Goal: Find specific page/section: Find specific page/section

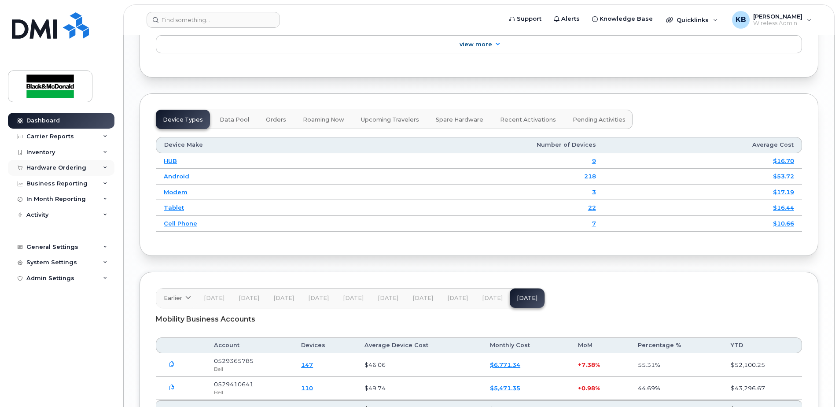
scroll to position [1018, 0]
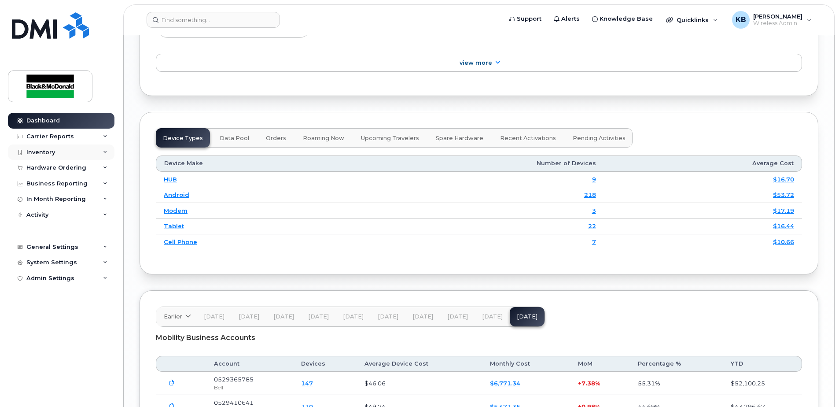
click at [37, 152] on div "Inventory" at bounding box center [40, 152] width 29 height 7
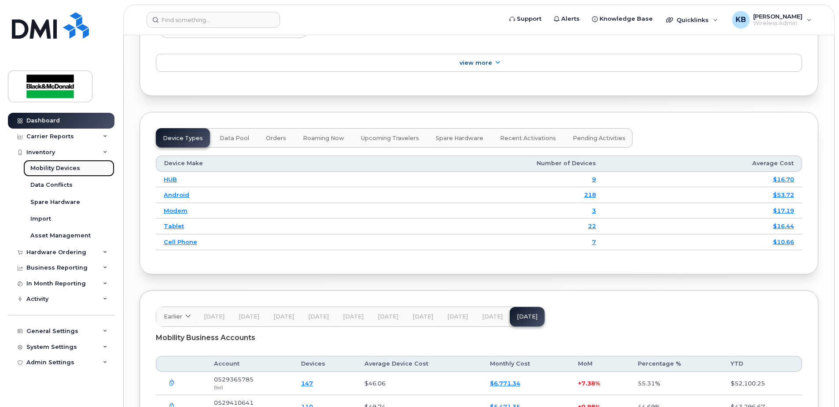
click at [50, 163] on link "Mobility Devices" at bounding box center [68, 168] width 91 height 17
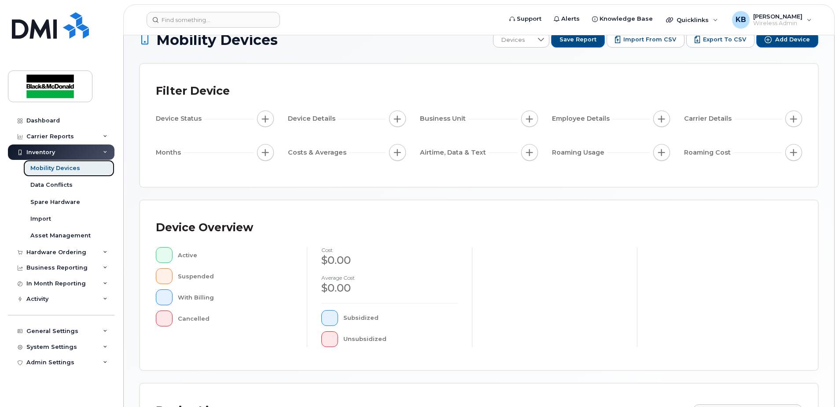
scroll to position [198, 0]
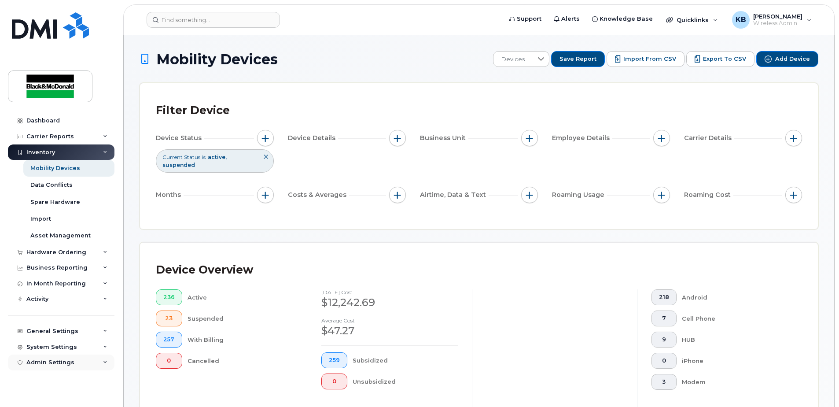
click at [45, 361] on div "Admin Settings" at bounding box center [50, 362] width 48 height 7
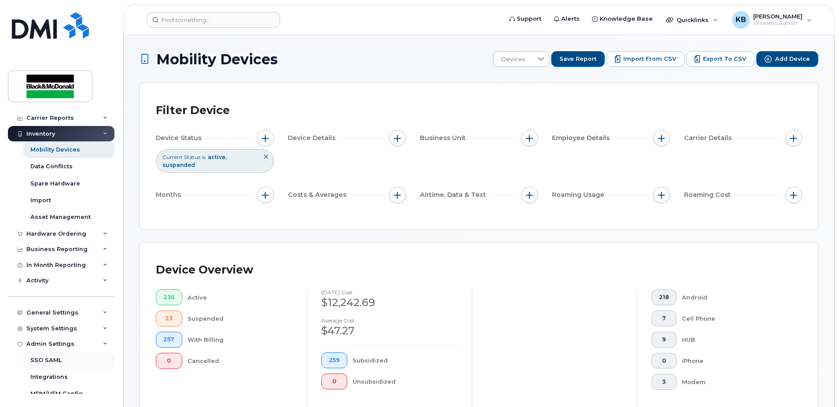
scroll to position [27, 0]
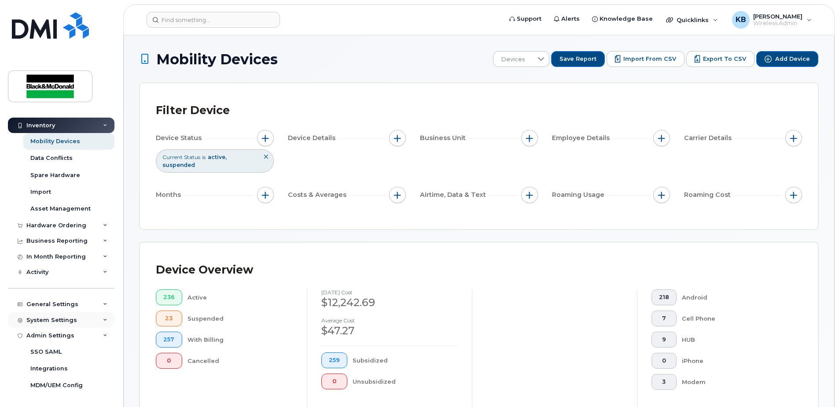
click at [51, 320] on div "System Settings" at bounding box center [51, 319] width 51 height 7
click at [55, 302] on div "General Settings" at bounding box center [52, 304] width 52 height 7
click at [54, 320] on div "My Account" at bounding box center [48, 320] width 36 height 8
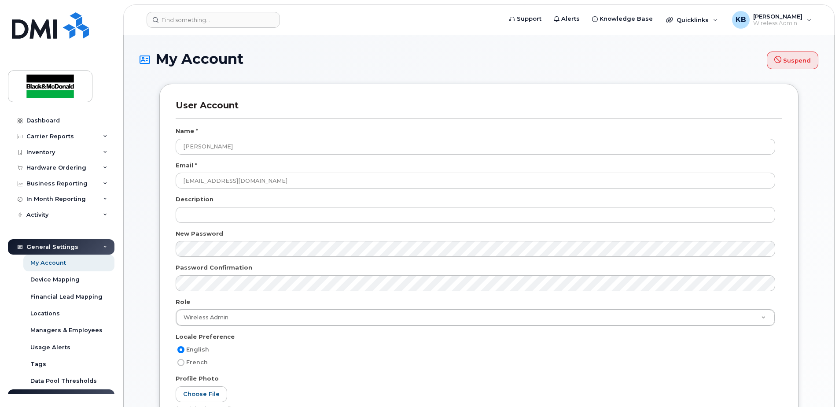
select select
click at [791, 11] on div "KB [PERSON_NAME] Wireless Admin" at bounding box center [772, 20] width 92 height 18
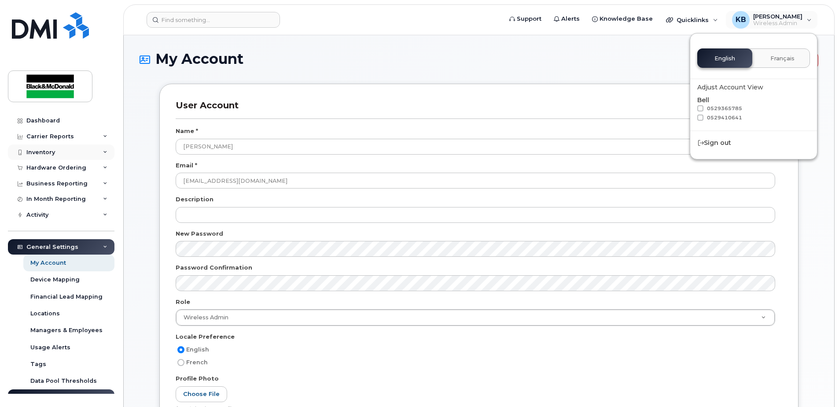
click at [56, 151] on div "Inventory" at bounding box center [61, 152] width 106 height 16
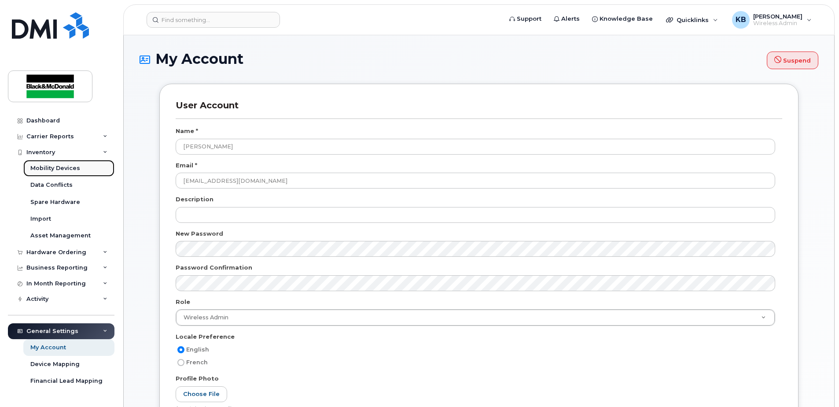
click at [60, 168] on div "Mobility Devices" at bounding box center [55, 168] width 50 height 8
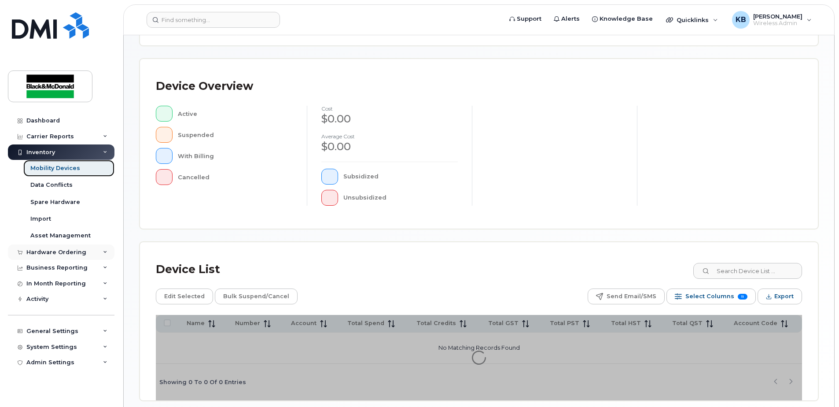
scroll to position [198, 0]
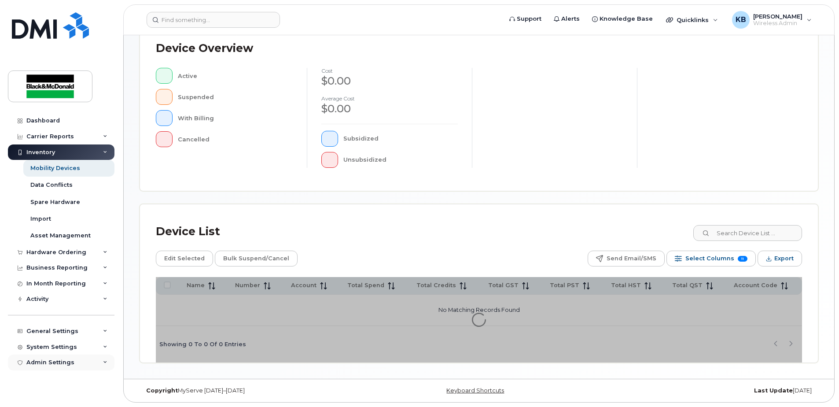
click at [51, 362] on div "Admin Settings" at bounding box center [50, 362] width 48 height 7
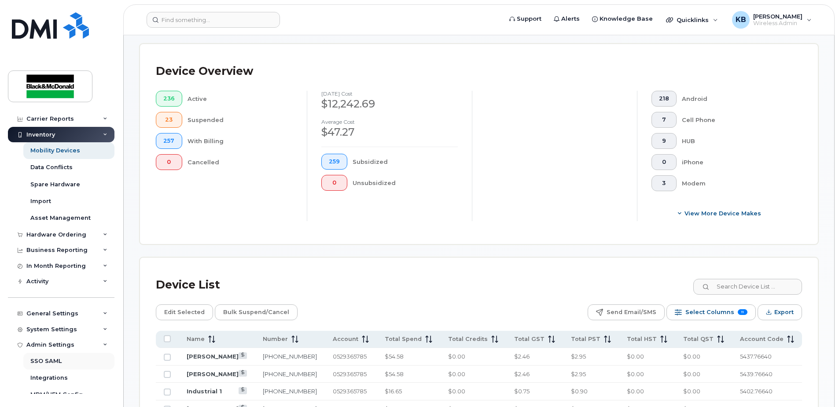
scroll to position [27, 0]
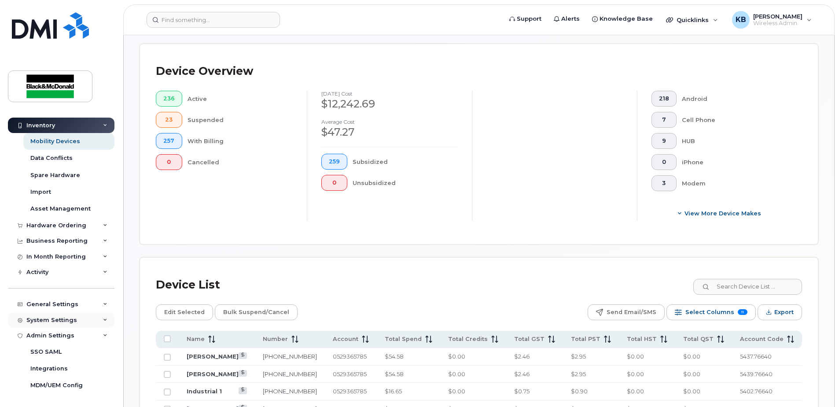
click at [59, 317] on div "System Settings" at bounding box center [51, 319] width 51 height 7
click at [808, 19] on div "KB Kayleen Bakke Wireless Admin" at bounding box center [772, 20] width 92 height 18
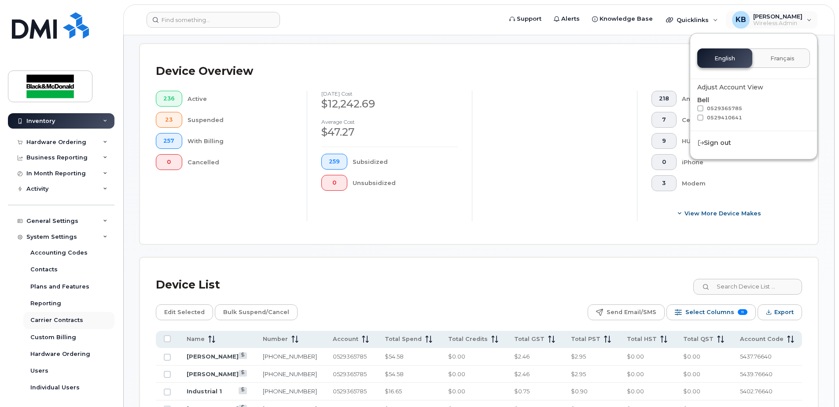
scroll to position [129, 0]
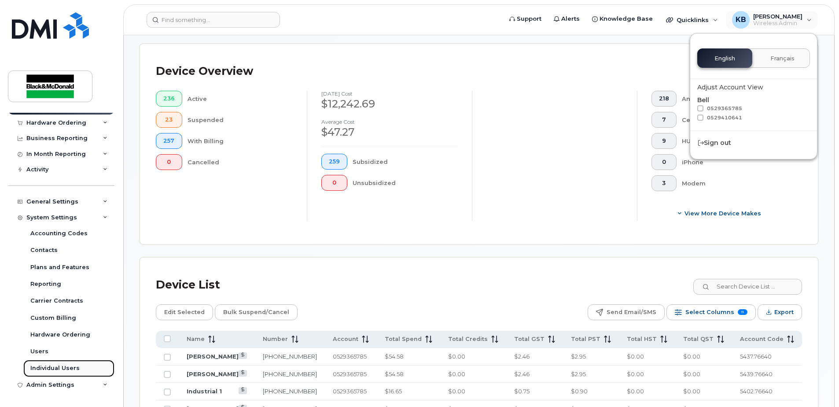
click at [43, 366] on div "Individual Users" at bounding box center [54, 368] width 49 height 8
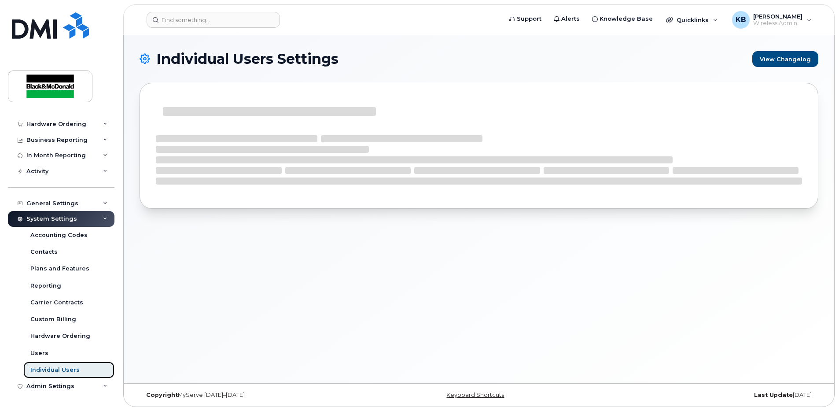
scroll to position [44, 0]
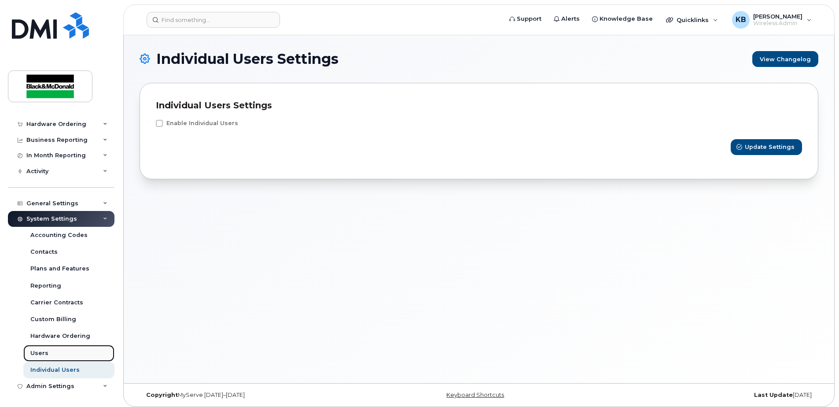
click at [38, 349] on div "Users" at bounding box center [39, 353] width 18 height 8
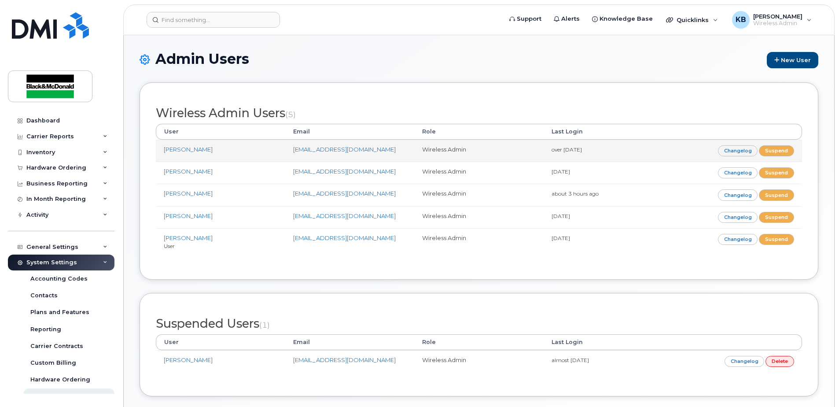
drag, startPoint x: 549, startPoint y: 149, endPoint x: 599, endPoint y: 153, distance: 50.3
click at [599, 153] on td "over 1 year ago" at bounding box center [607, 150] width 129 height 22
click at [43, 154] on div "Inventory" at bounding box center [40, 152] width 29 height 7
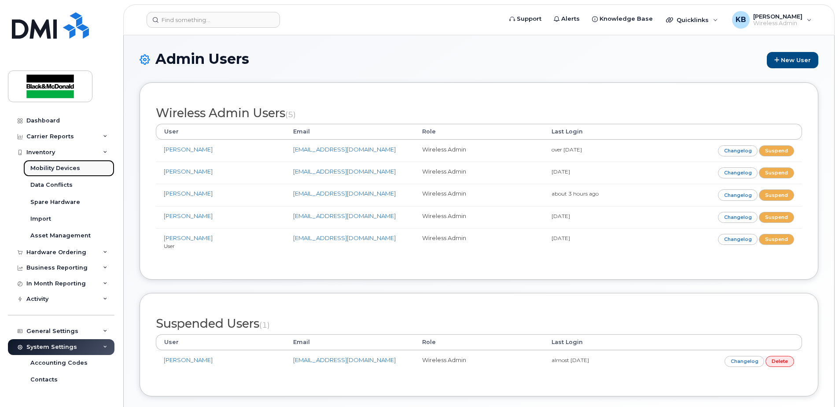
click at [68, 166] on div "Mobility Devices" at bounding box center [55, 168] width 50 height 8
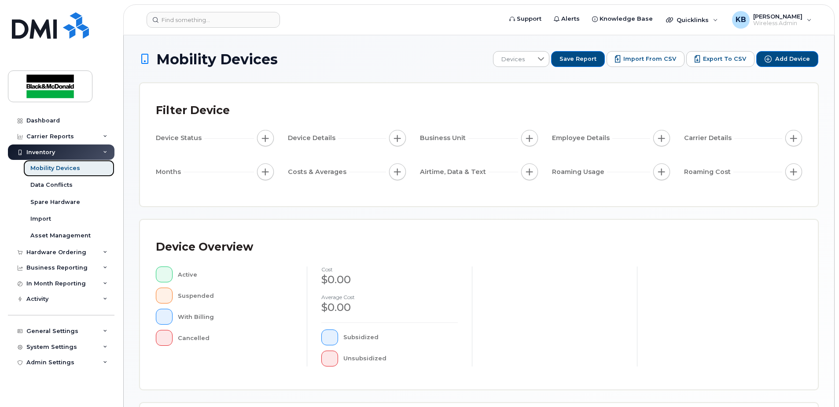
scroll to position [198, 0]
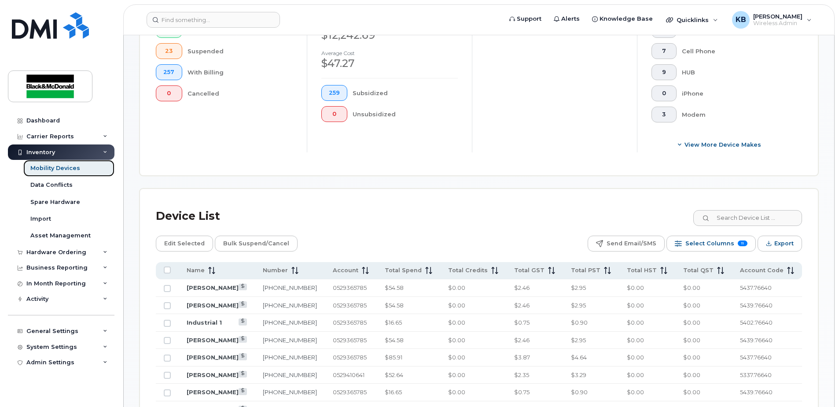
scroll to position [301, 0]
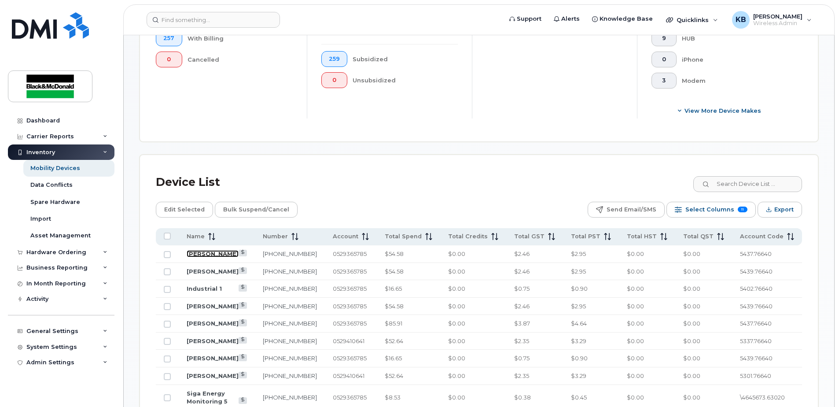
click at [212, 253] on link "[PERSON_NAME]" at bounding box center [213, 253] width 52 height 7
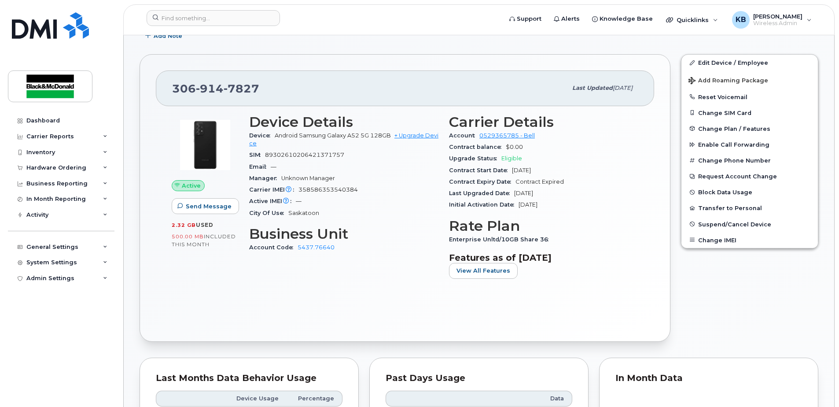
scroll to position [103, 0]
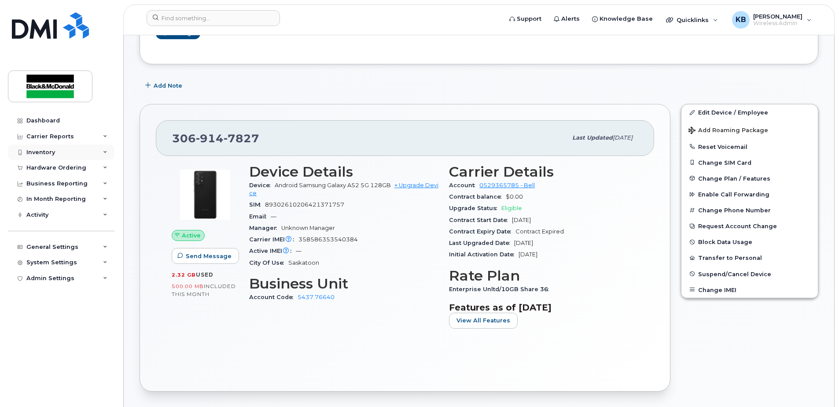
click at [48, 154] on div "Inventory" at bounding box center [40, 152] width 29 height 7
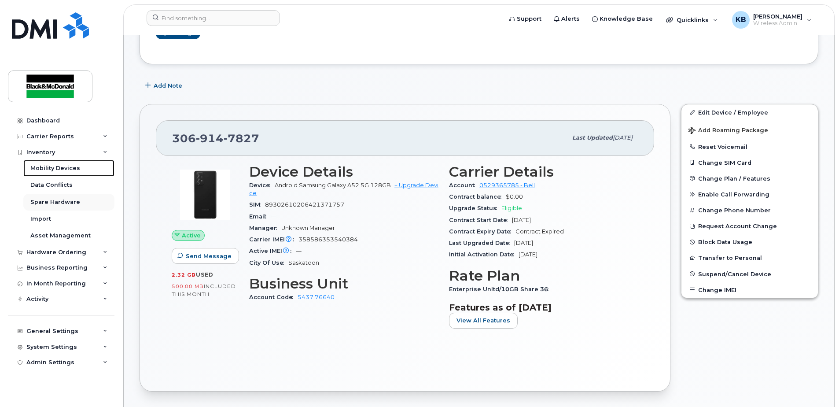
drag, startPoint x: 65, startPoint y: 168, endPoint x: 91, endPoint y: 194, distance: 36.7
click at [65, 168] on div "Mobility Devices" at bounding box center [55, 168] width 50 height 8
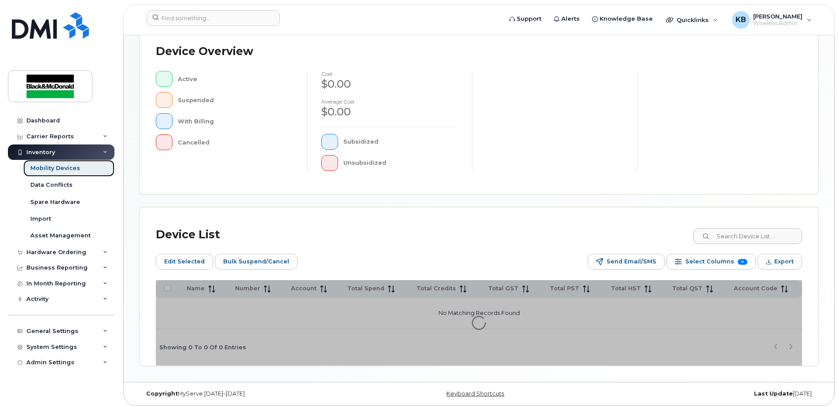
scroll to position [214, 0]
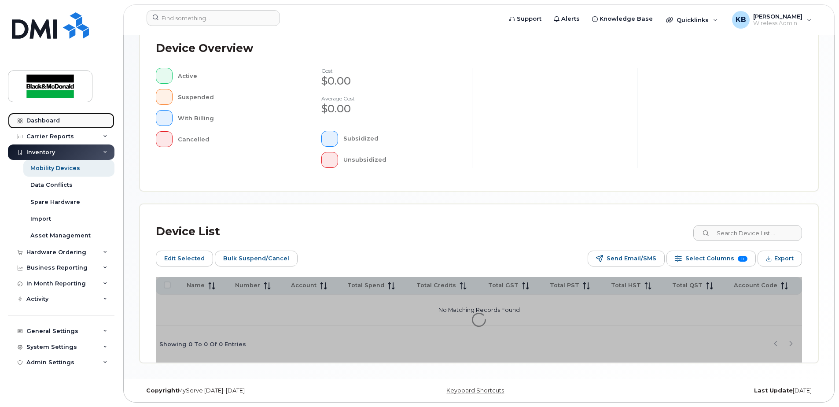
click at [44, 114] on link "Dashboard" at bounding box center [61, 121] width 106 height 16
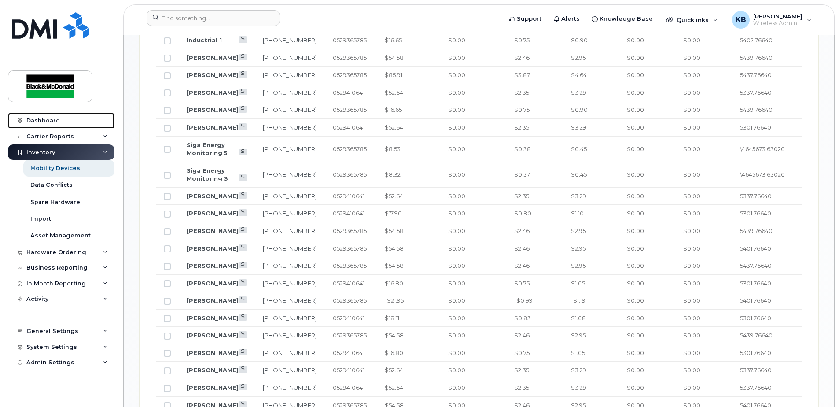
scroll to position [625, 0]
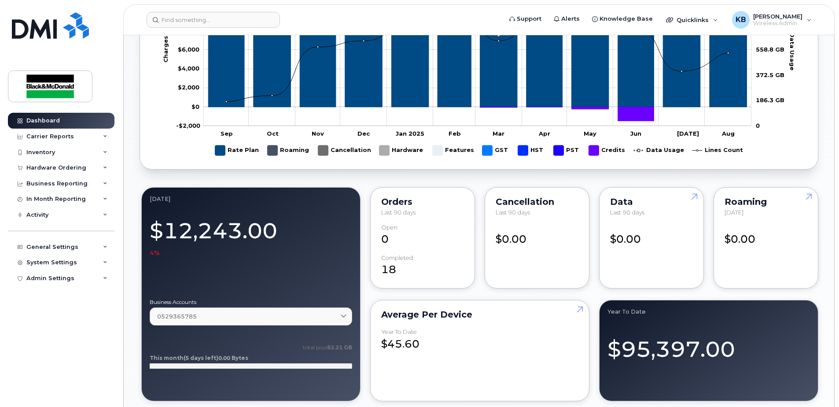
scroll to position [1121, 0]
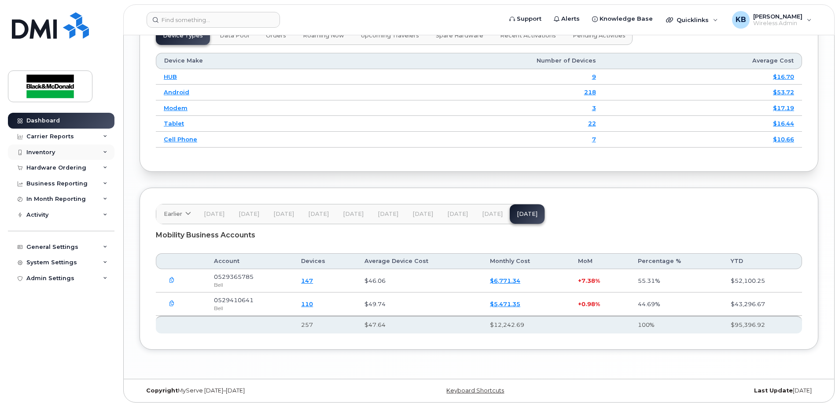
click at [43, 149] on div "Inventory" at bounding box center [40, 152] width 29 height 7
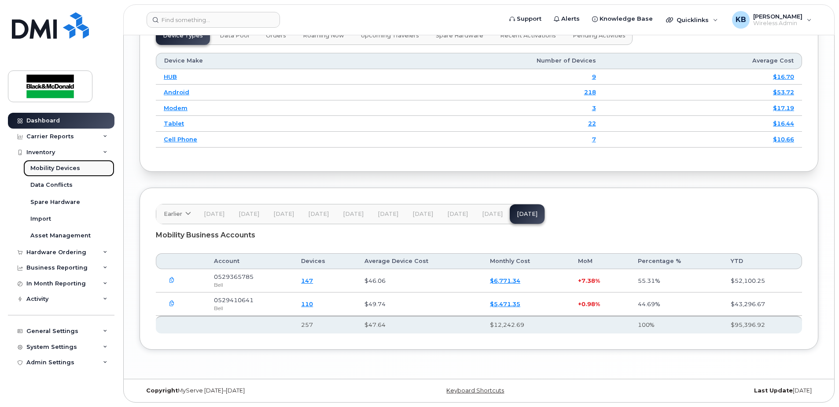
click at [43, 170] on div "Mobility Devices" at bounding box center [55, 168] width 50 height 8
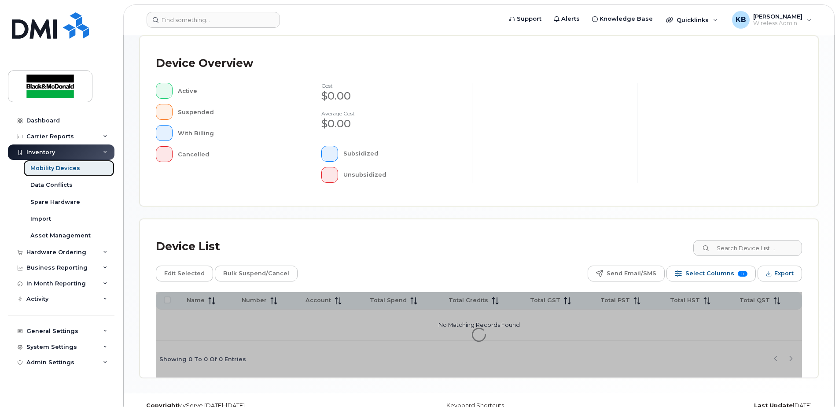
scroll to position [198, 0]
